Goal: Information Seeking & Learning: Find specific page/section

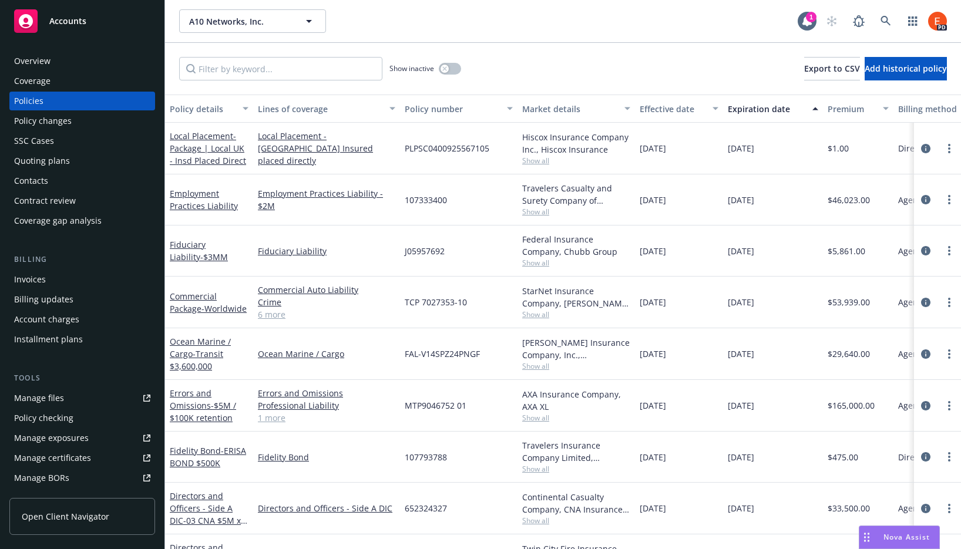
scroll to position [2, 0]
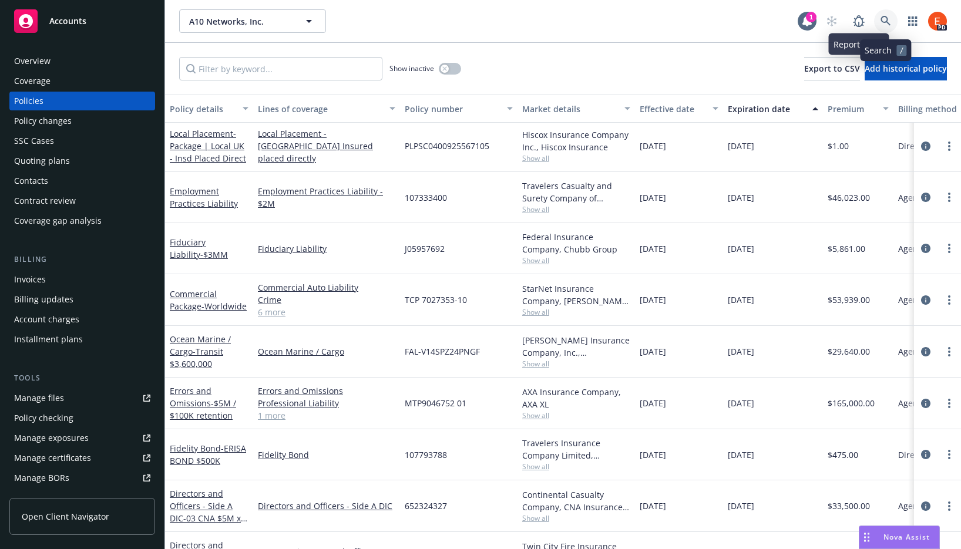
click at [886, 20] on icon at bounding box center [885, 21] width 11 height 11
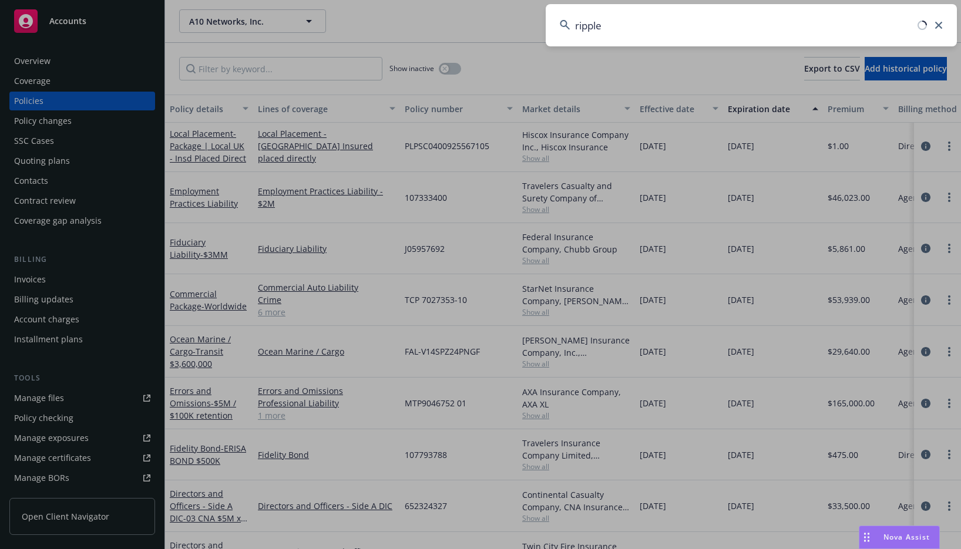
type input "ripple"
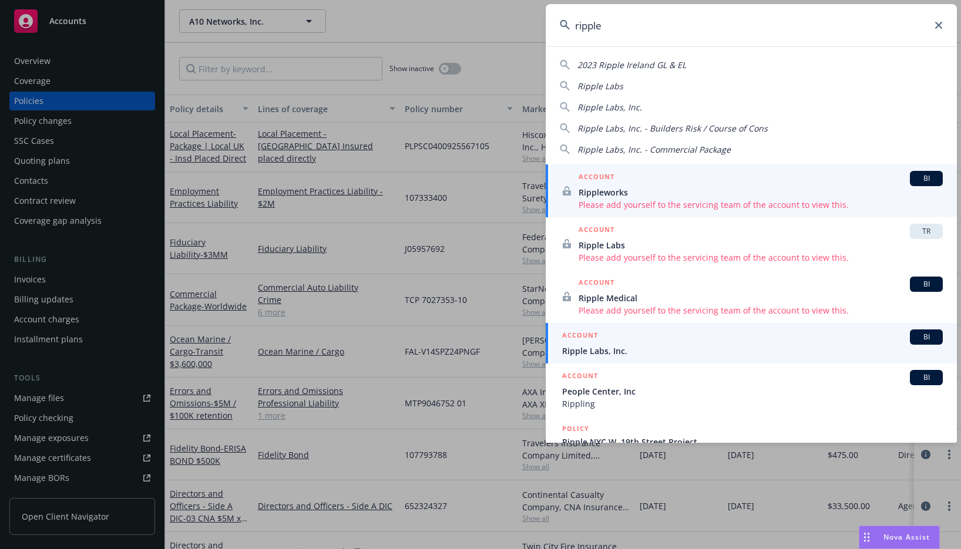
click at [603, 345] on span "Ripple Labs, Inc." at bounding box center [752, 351] width 381 height 12
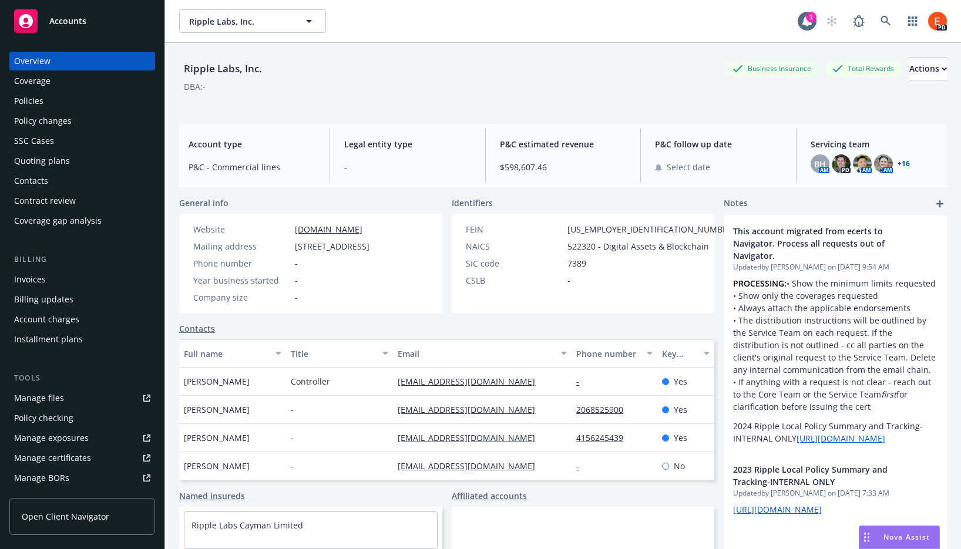
click at [23, 100] on div "Policies" at bounding box center [28, 101] width 29 height 19
